Goal: Navigation & Orientation: Go to known website

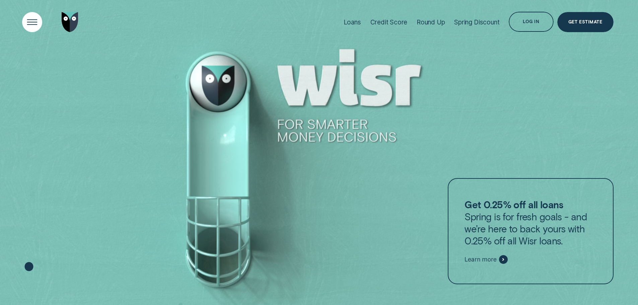
click at [35, 19] on div "Open Menu" at bounding box center [32, 22] width 28 height 28
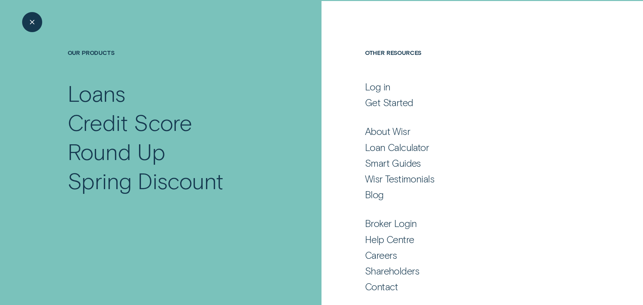
scroll to position [44, 0]
click at [381, 222] on div "Broker Login" at bounding box center [391, 223] width 52 height 12
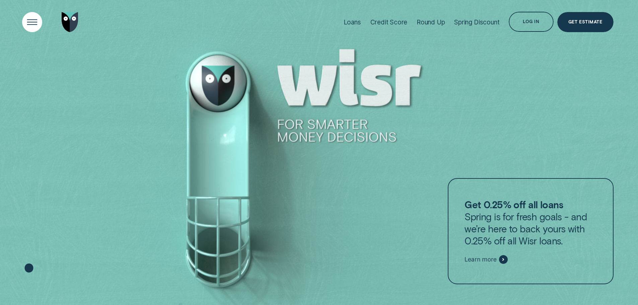
click at [34, 17] on div "Open Menu" at bounding box center [32, 22] width 28 height 28
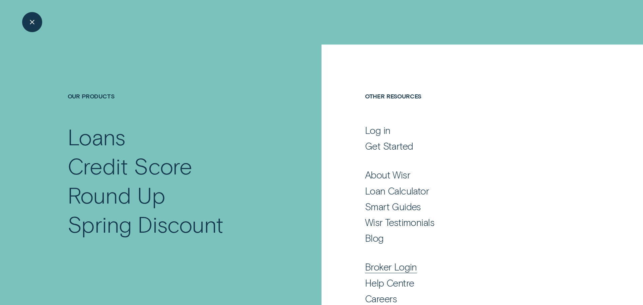
click at [384, 268] on div "Broker Login" at bounding box center [391, 267] width 52 height 12
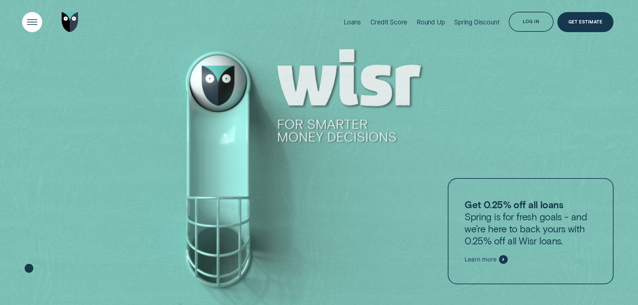
click at [29, 20] on div "Open Menu" at bounding box center [32, 22] width 28 height 28
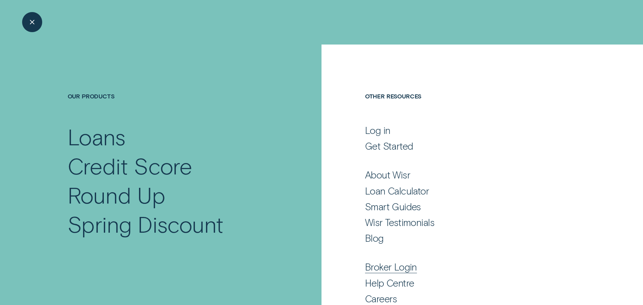
click at [376, 269] on div "Broker Login" at bounding box center [391, 267] width 52 height 12
